Goal: Task Accomplishment & Management: Use online tool/utility

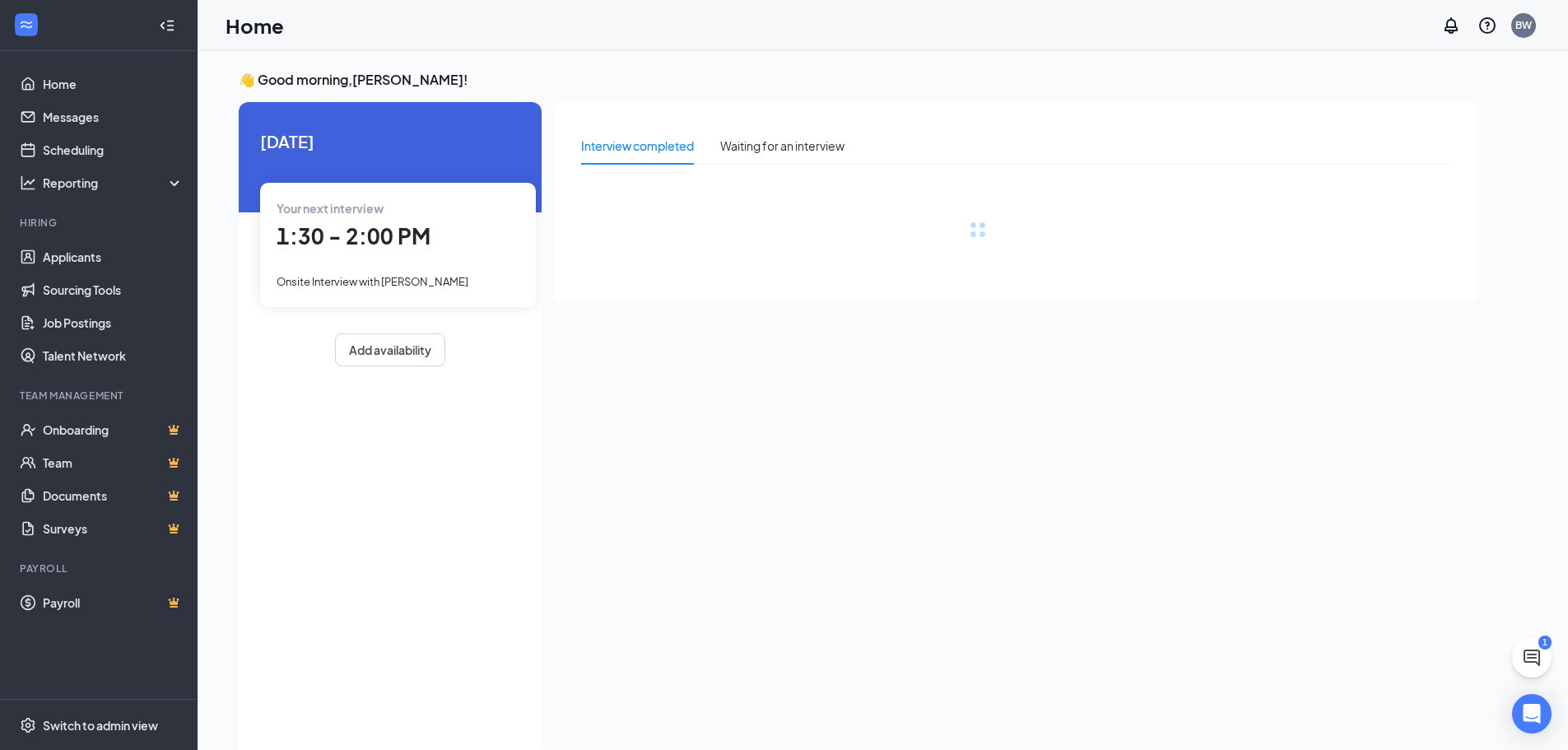
click at [359, 247] on span "1:30 - 2:00 PM" at bounding box center [353, 235] width 154 height 27
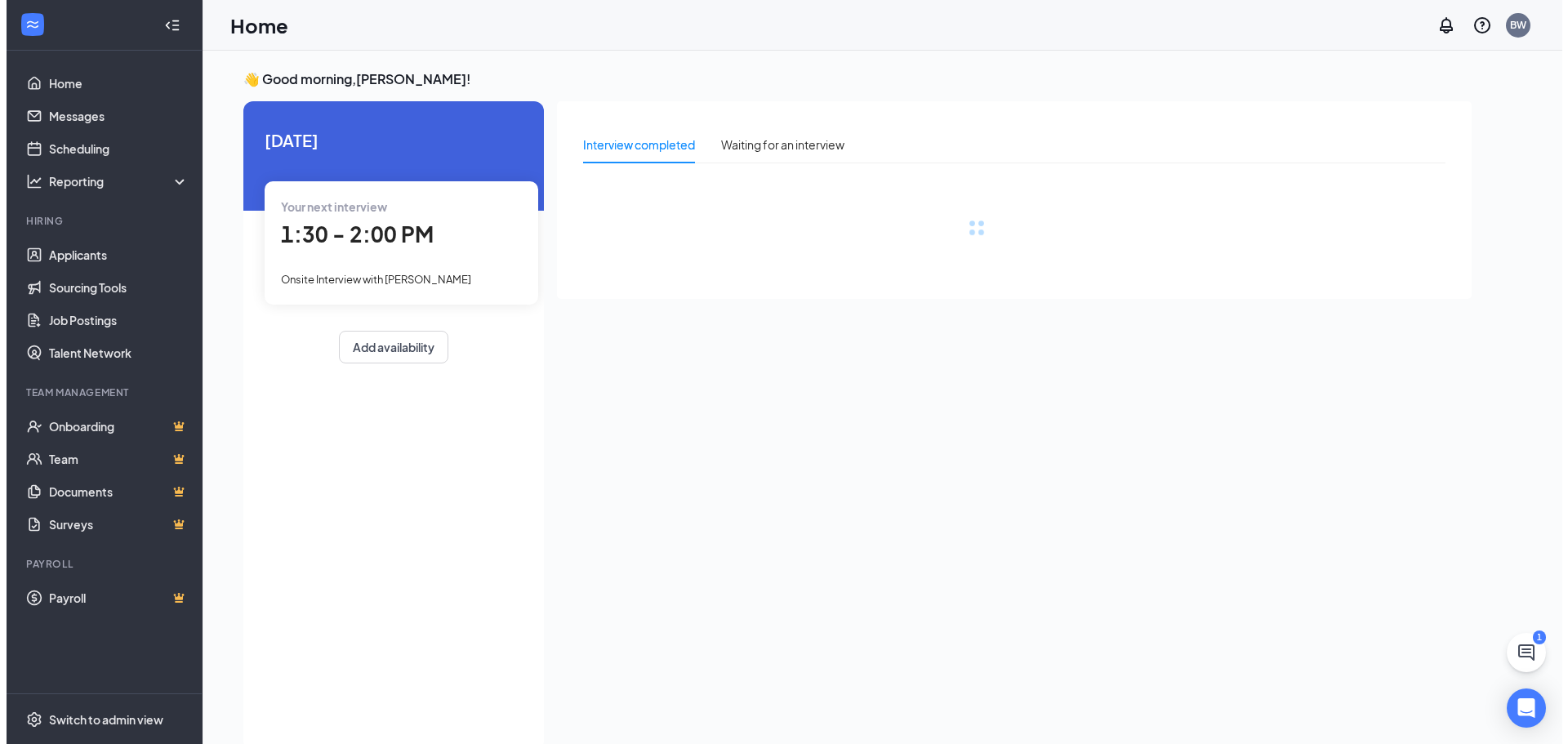
scroll to position [6, 0]
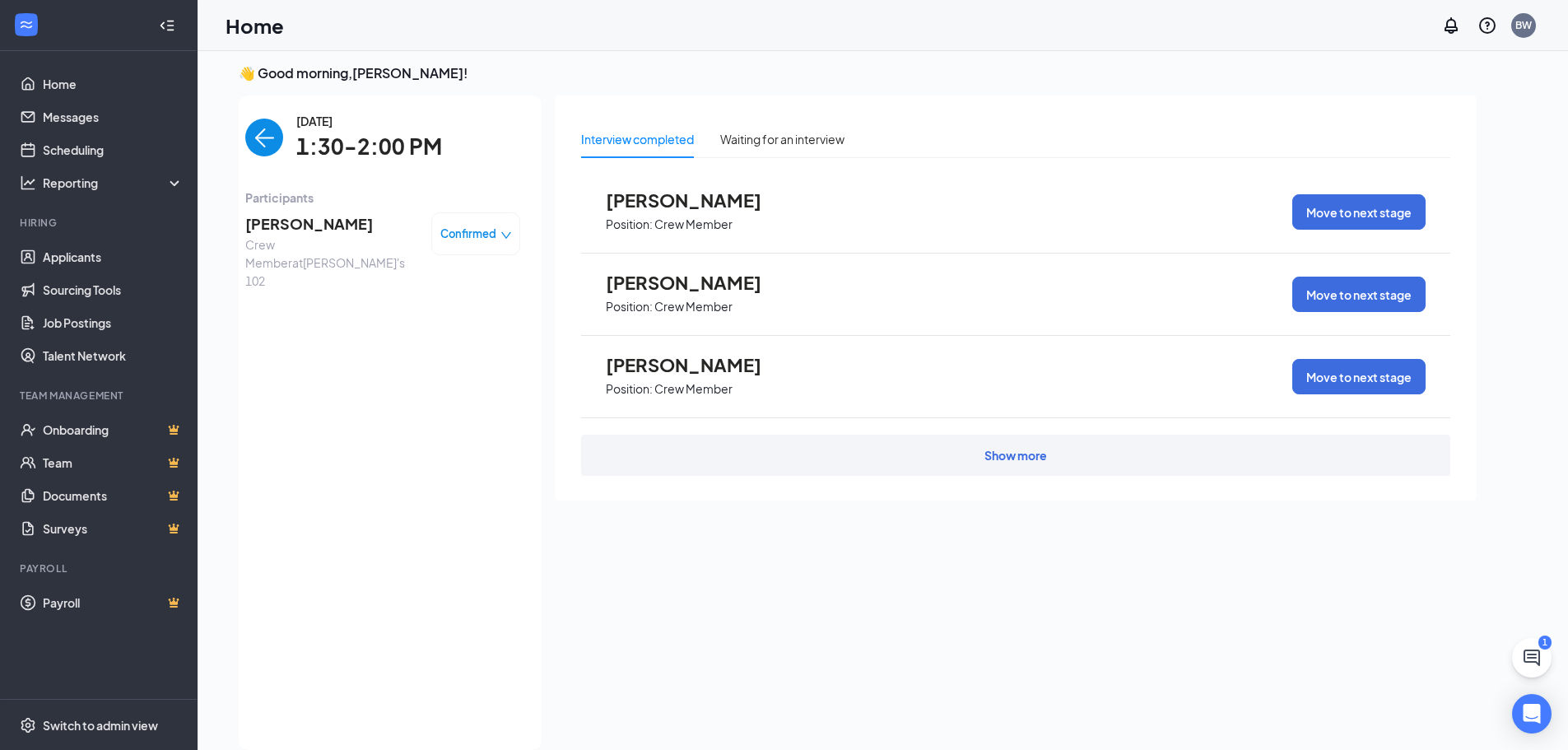
click at [317, 226] on span "[PERSON_NAME]" at bounding box center [332, 223] width 173 height 23
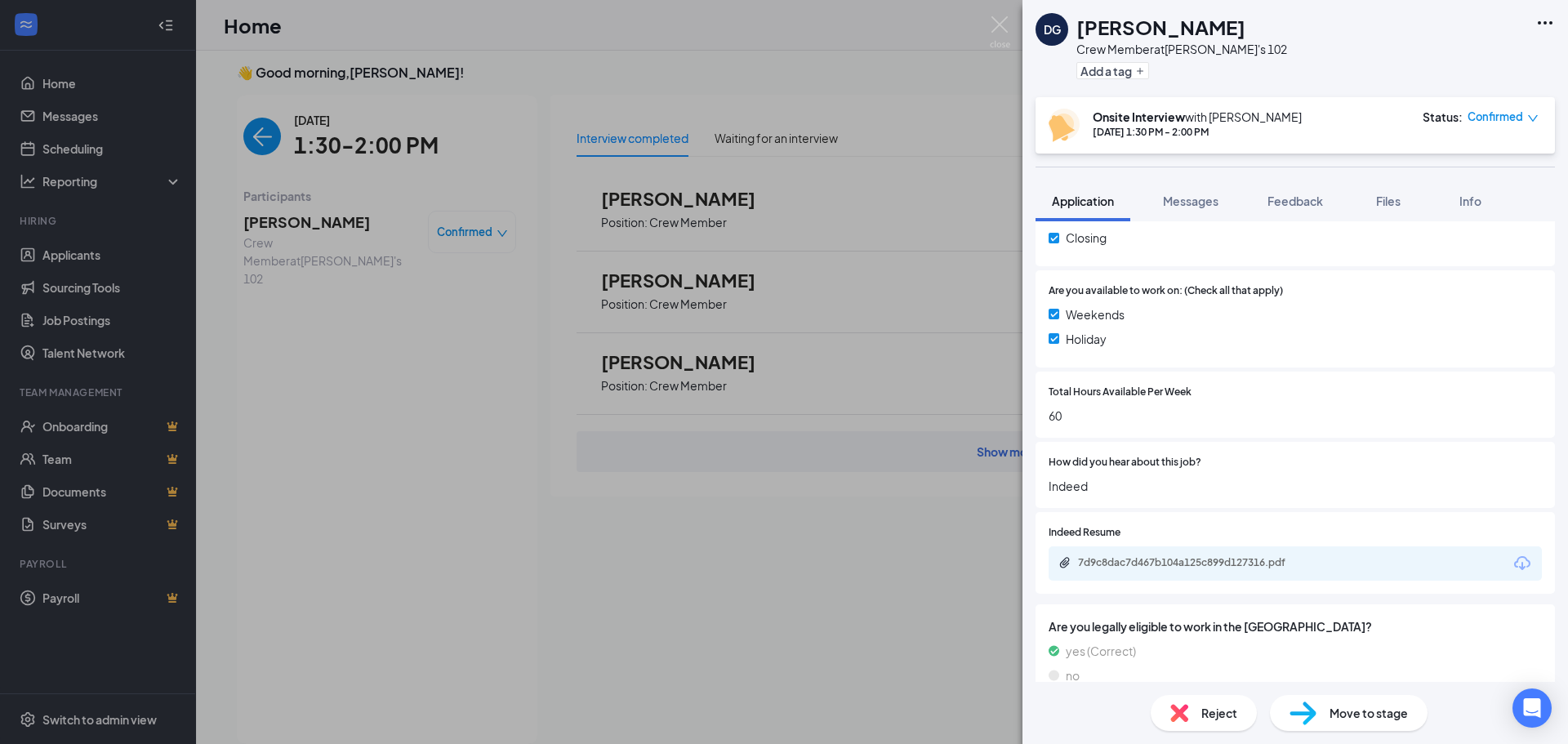
scroll to position [1518, 0]
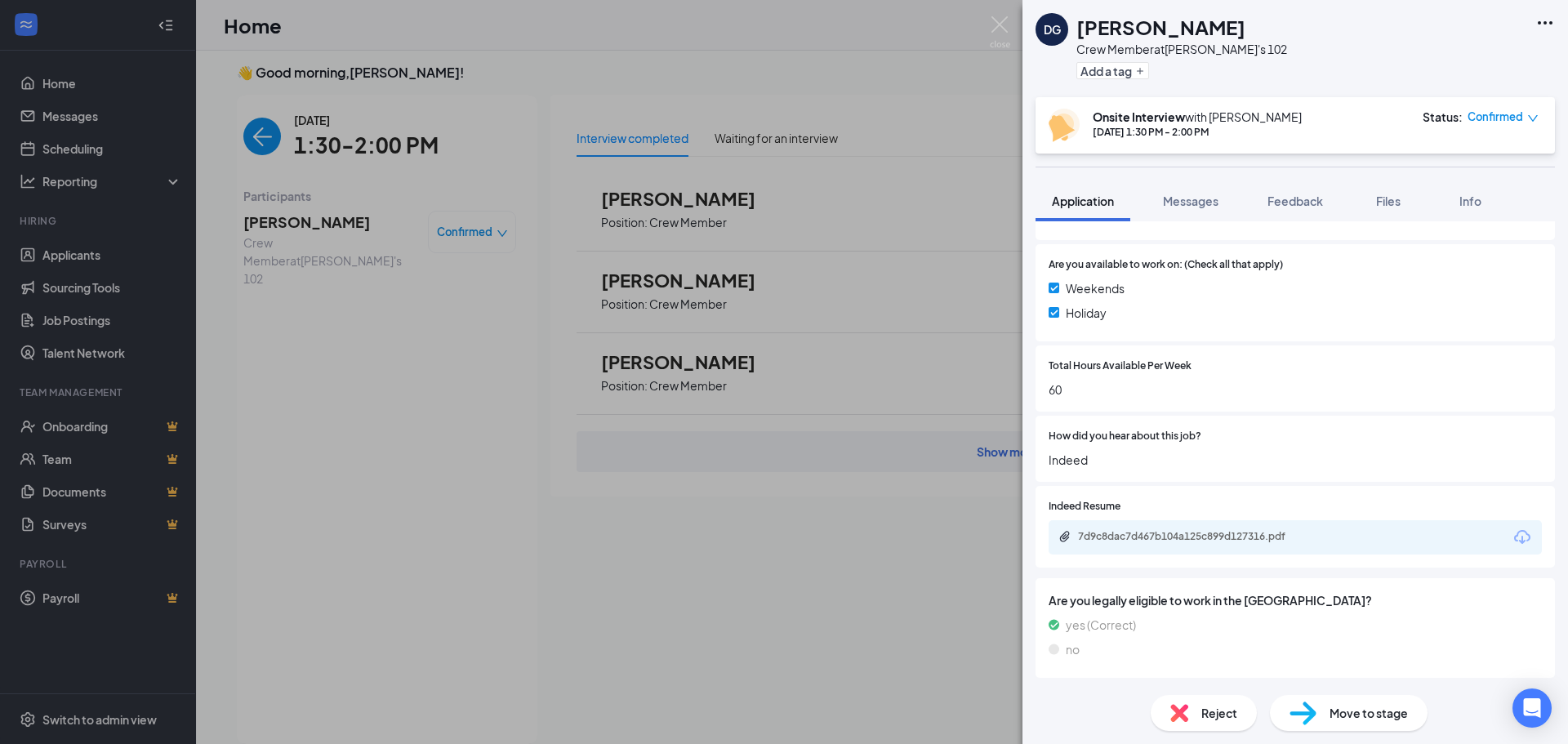
click at [1165, 547] on div "7d9c8dac7d467b104a125c899d127316.pdf" at bounding box center [1295, 536] width 493 height 34
click at [1167, 538] on div "7d9c8dac7d467b104a125c899d127316.pdf" at bounding box center [1192, 536] width 229 height 13
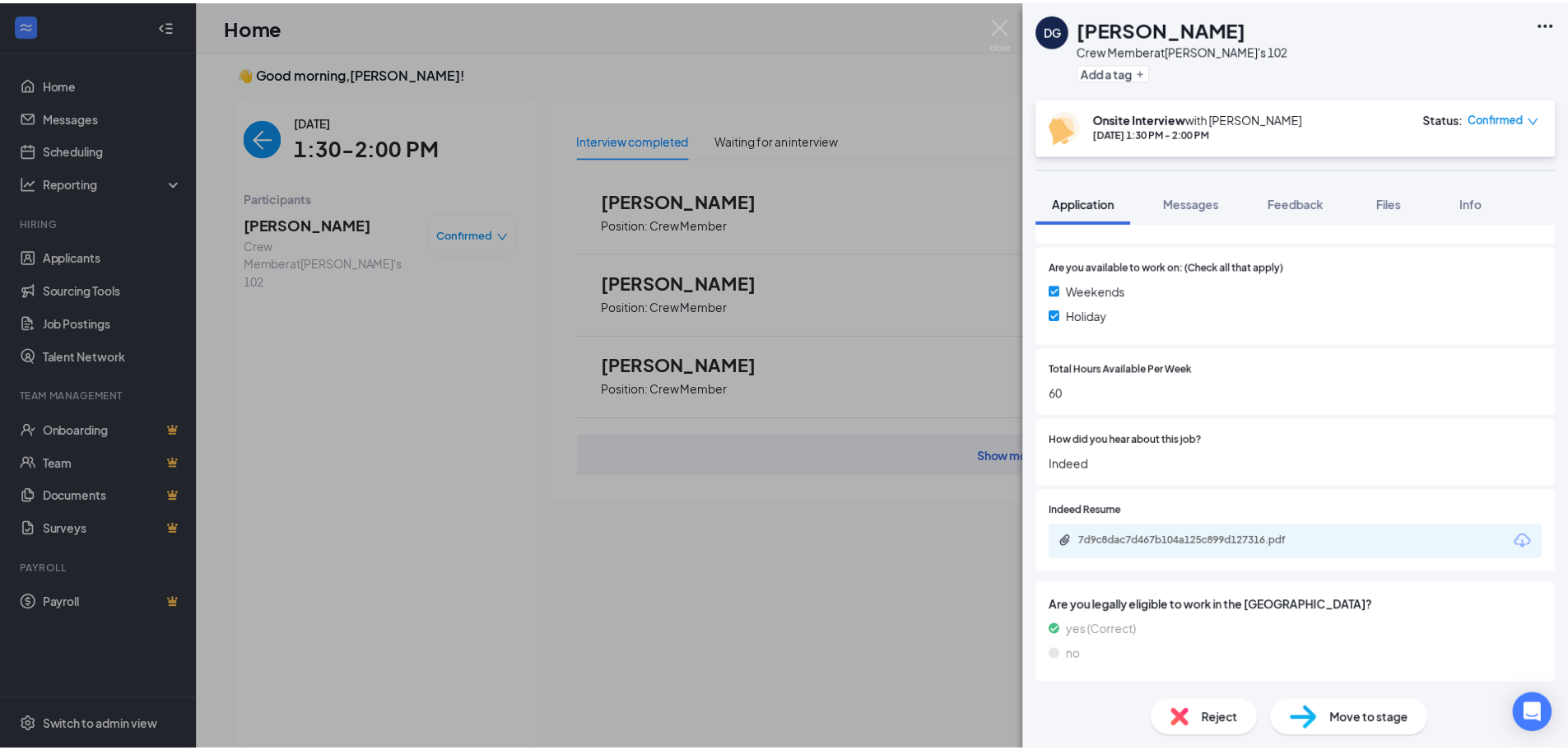
scroll to position [1524, 0]
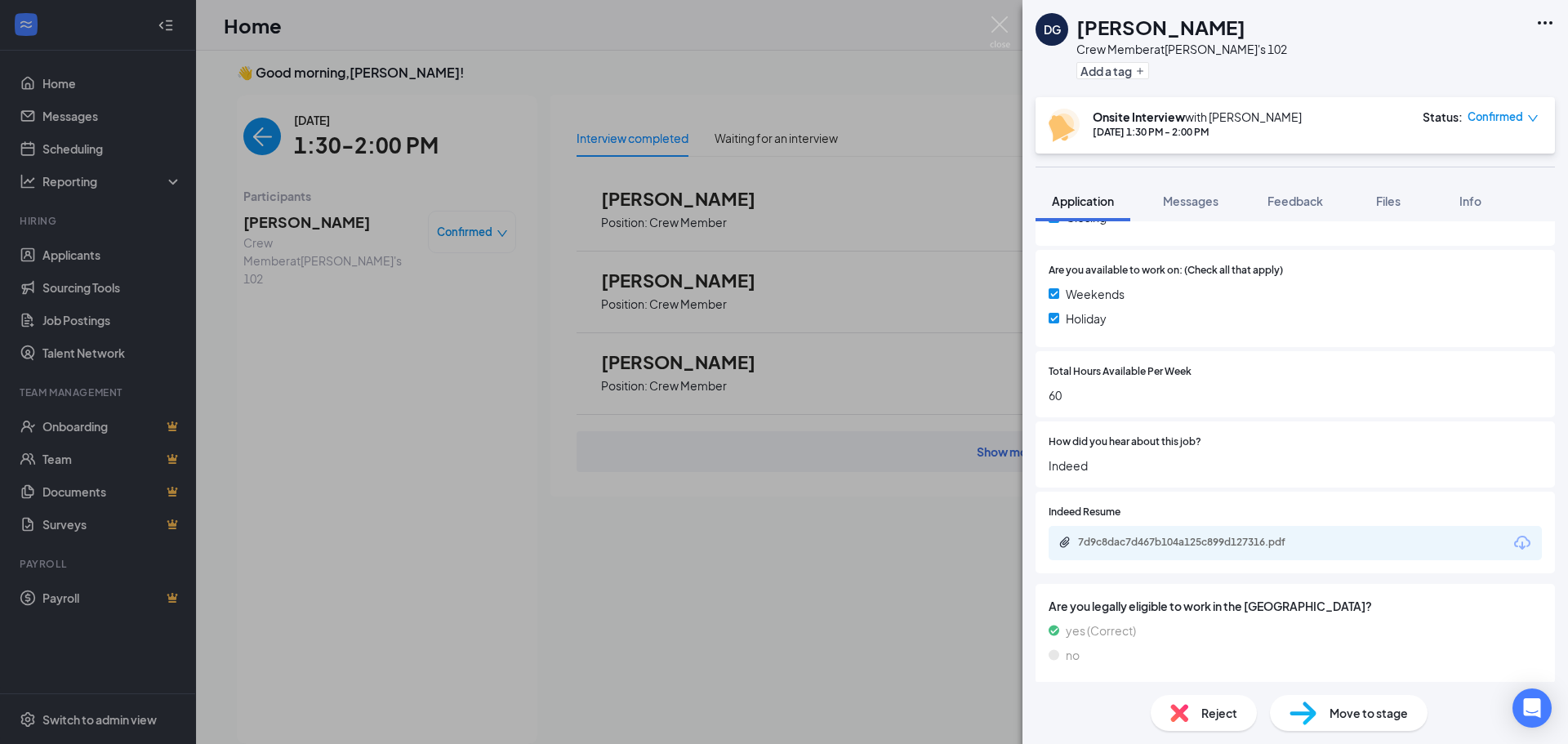
click at [440, 295] on div "DG [PERSON_NAME] Crew Member at [PERSON_NAME]'s 102 Add a tag Onsite Interview …" at bounding box center [784, 372] width 1568 height 744
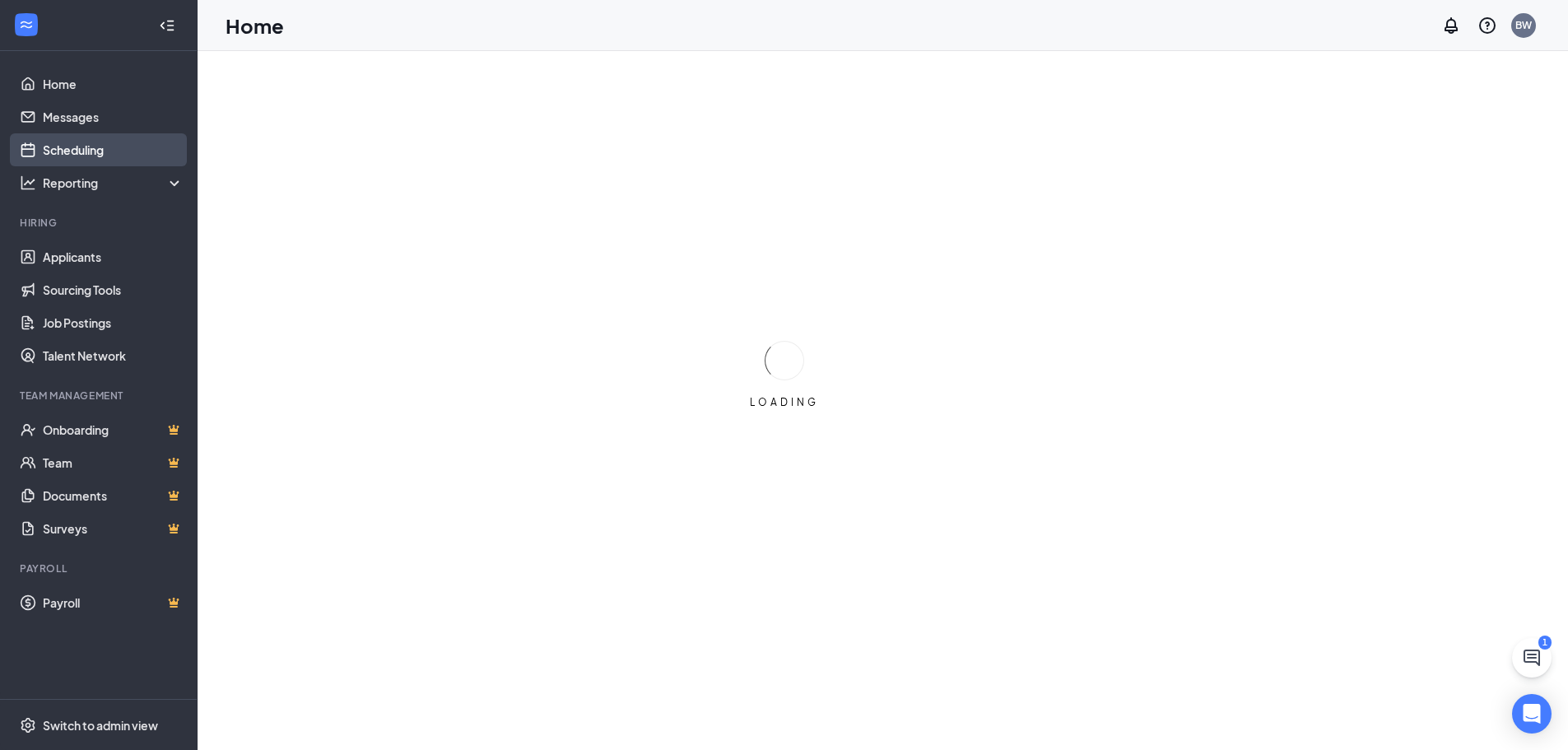
click at [49, 146] on link "Scheduling" at bounding box center [113, 149] width 141 height 33
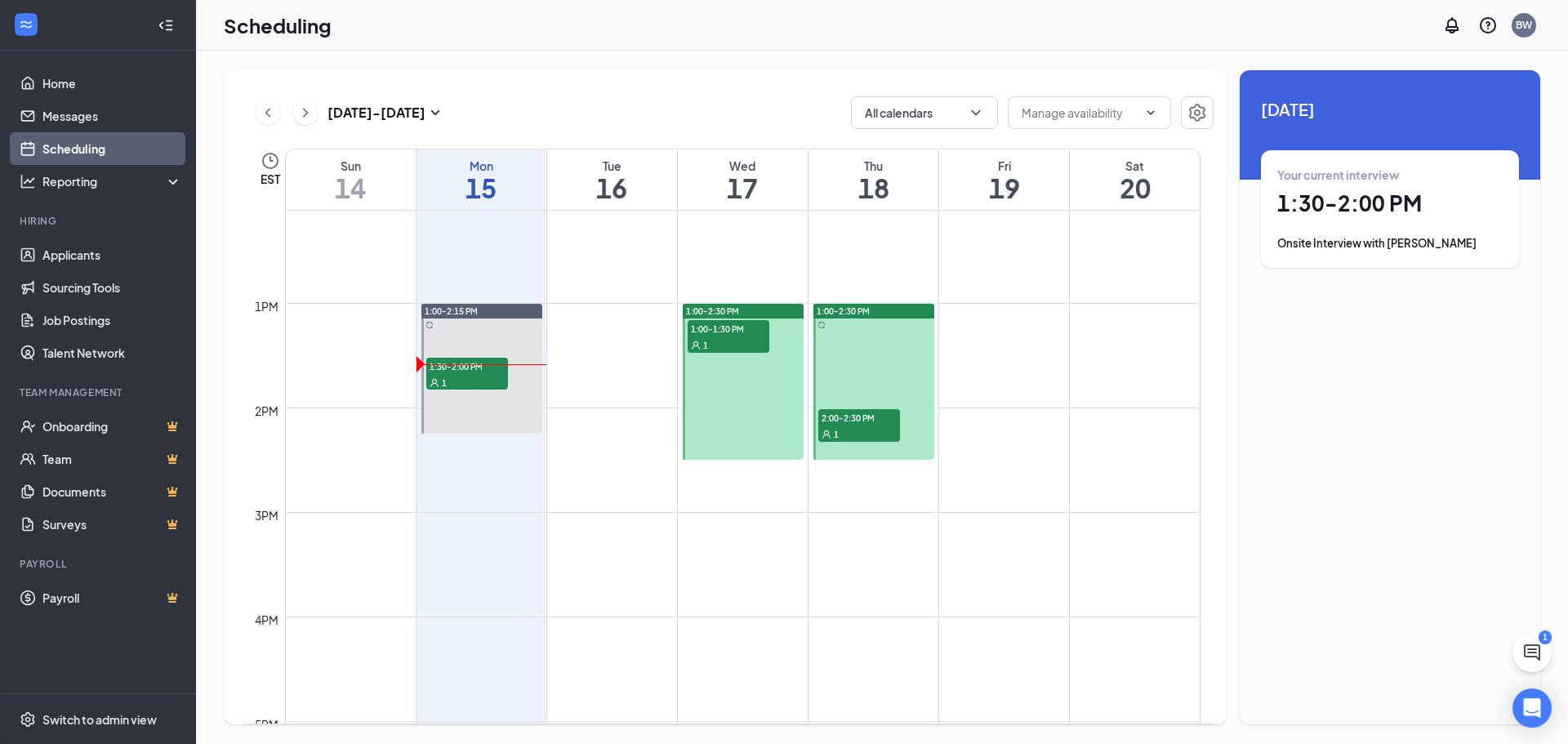
scroll to position [1292, 0]
